Goal: Check status: Check status

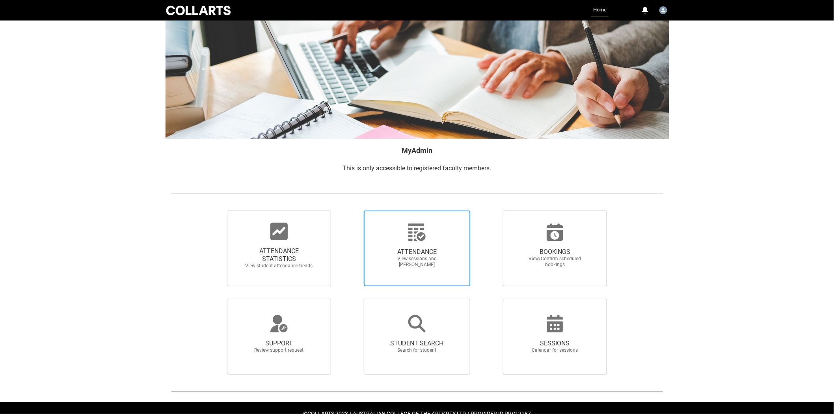
click at [416, 238] on icon at bounding box center [417, 232] width 19 height 19
click at [350, 210] on input "ATTENDANCE View sessions and [PERSON_NAME]" at bounding box center [350, 210] width 0 height 0
radio input "true"
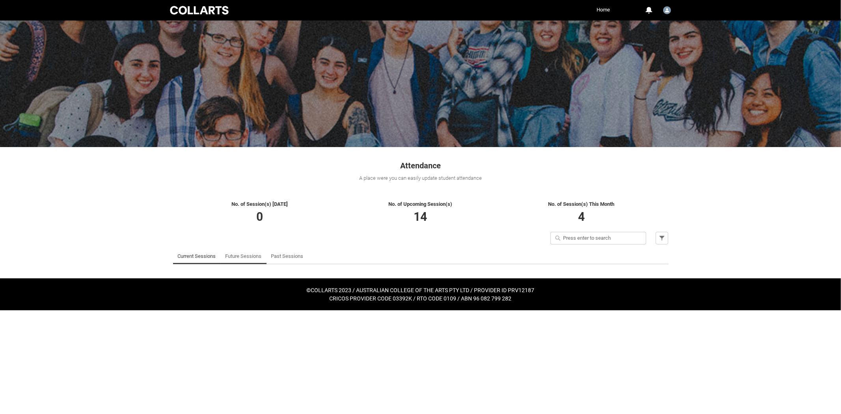
click at [243, 255] on link "Future Sessions" at bounding box center [243, 256] width 36 height 16
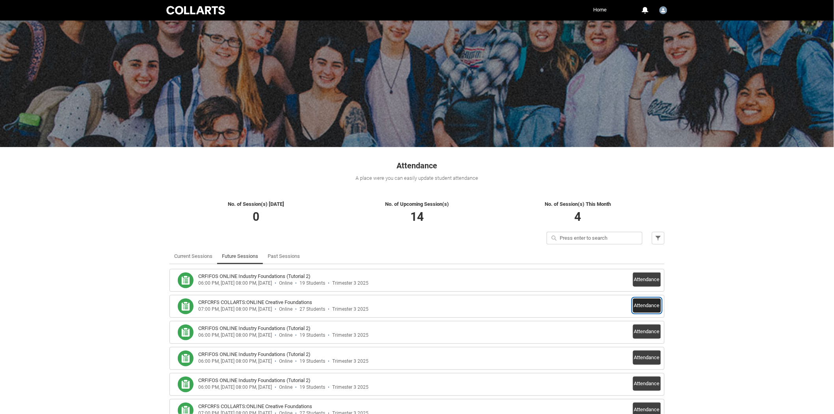
click at [642, 301] on button "Attendance" at bounding box center [647, 305] width 28 height 14
